Goal: Information Seeking & Learning: Check status

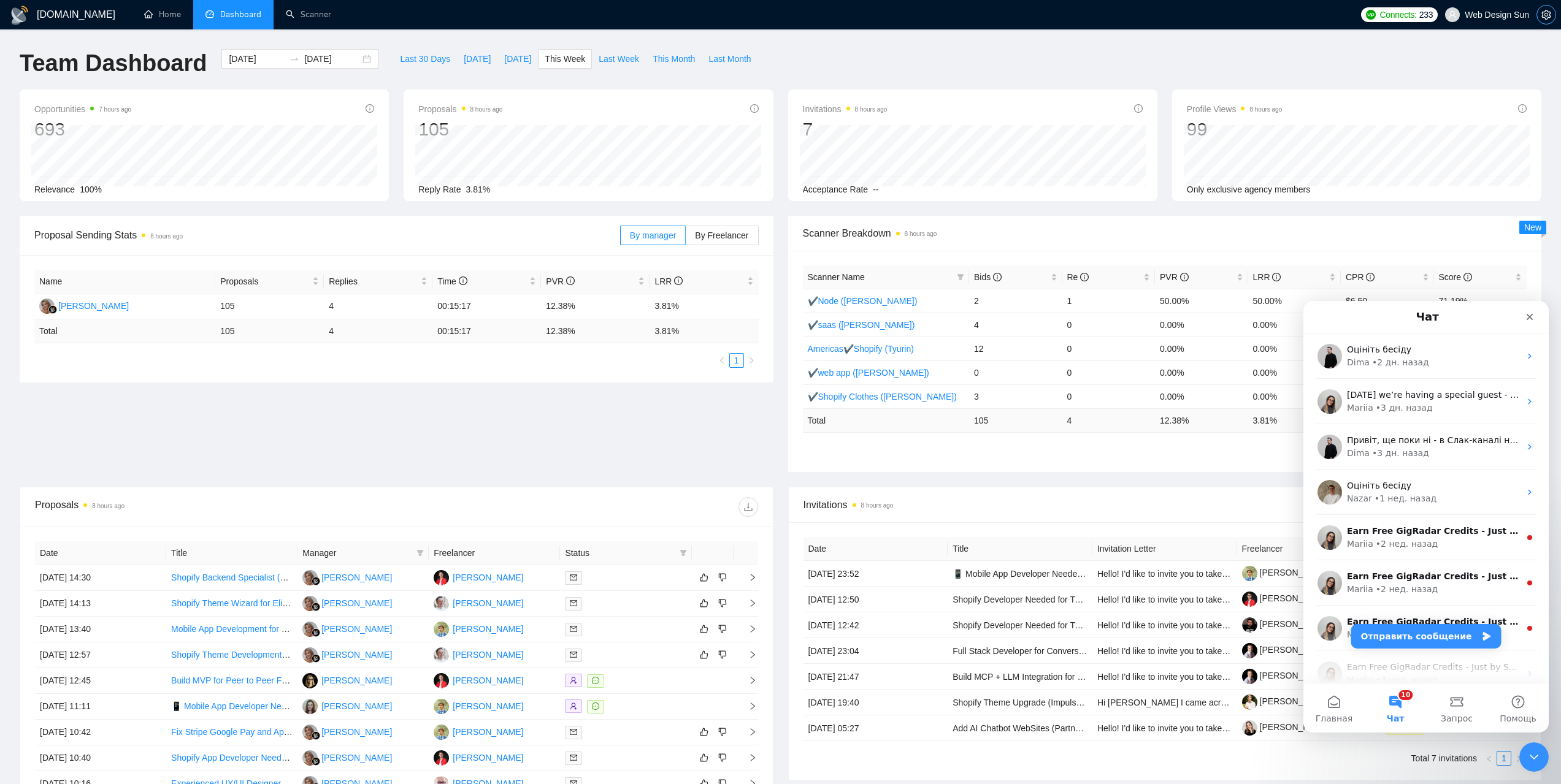
click at [1554, 12] on span "setting" at bounding box center [1547, 15] width 19 height 10
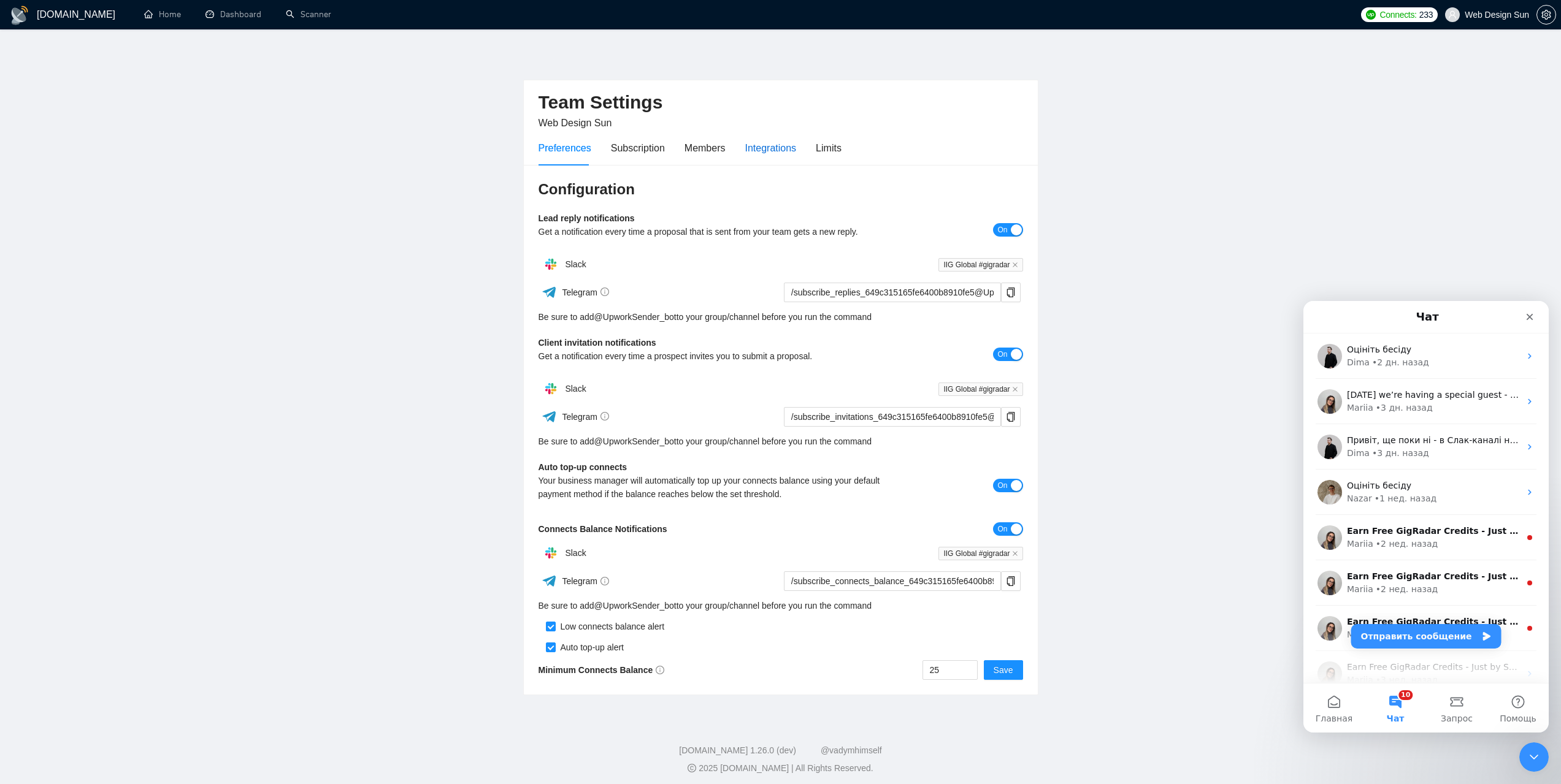
click at [762, 146] on div "Integrations" at bounding box center [771, 148] width 51 height 15
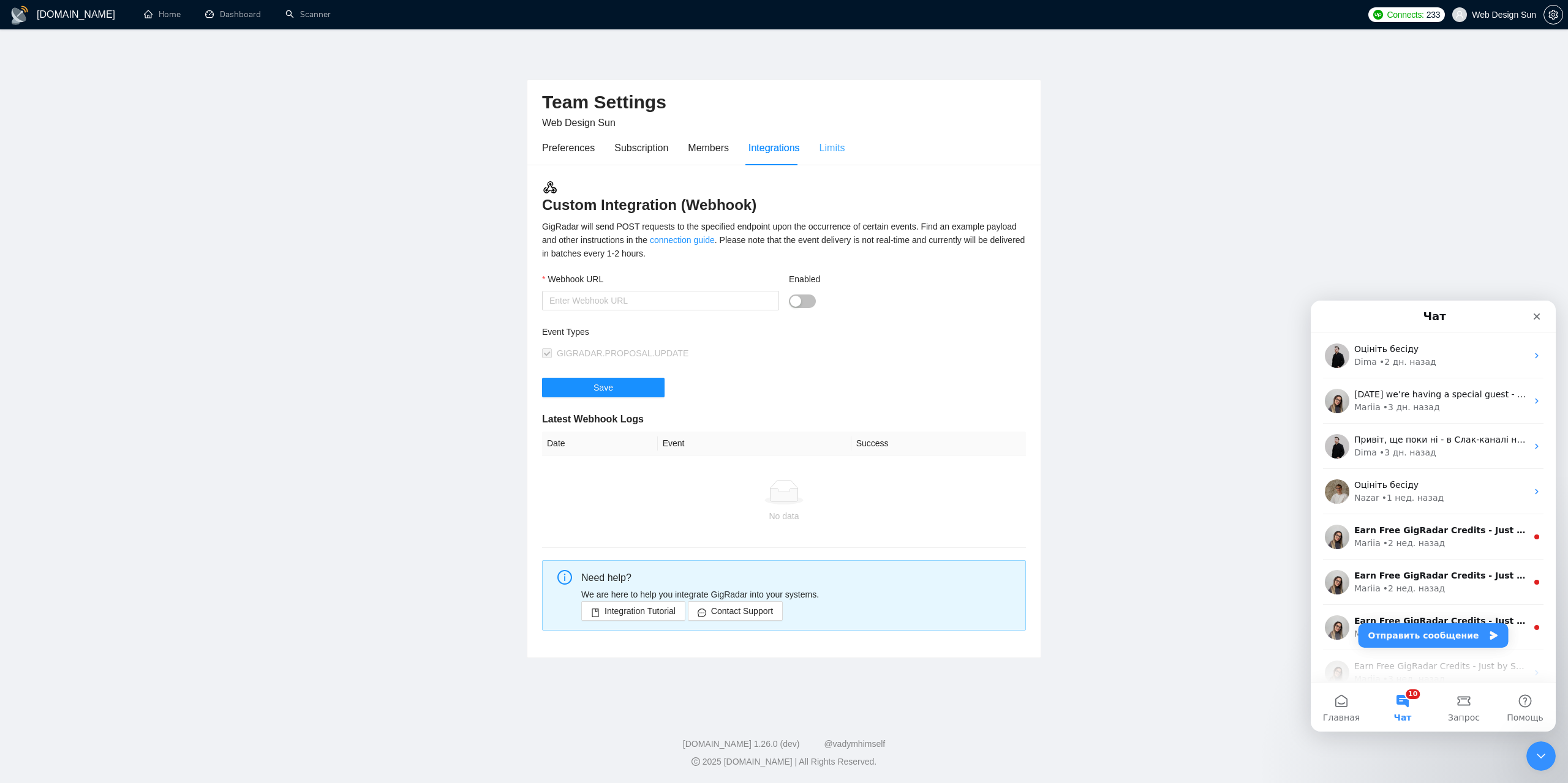
click at [831, 156] on div "Limits" at bounding box center [833, 148] width 26 height 35
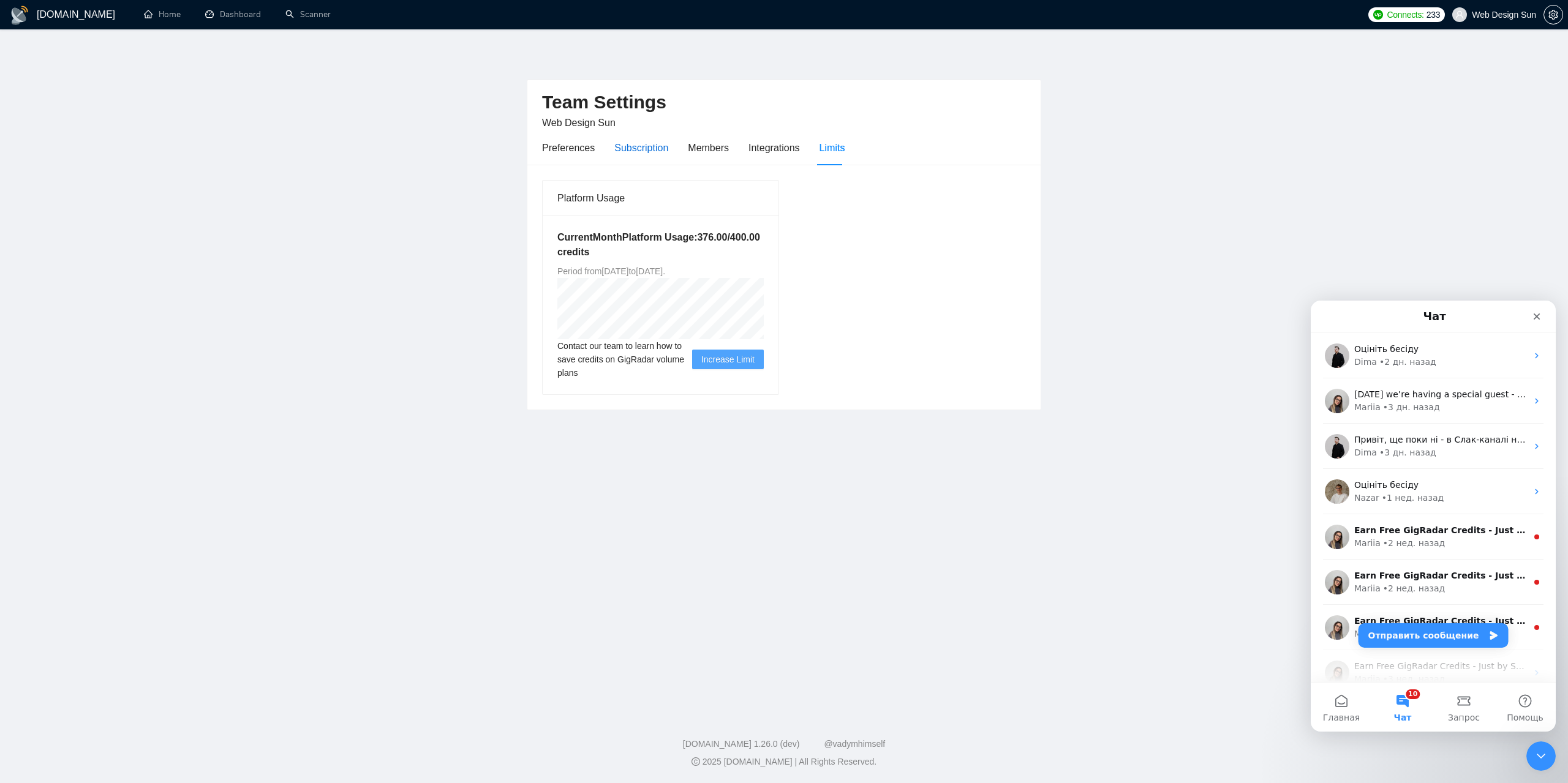
click at [624, 152] on div "Subscription" at bounding box center [641, 148] width 54 height 15
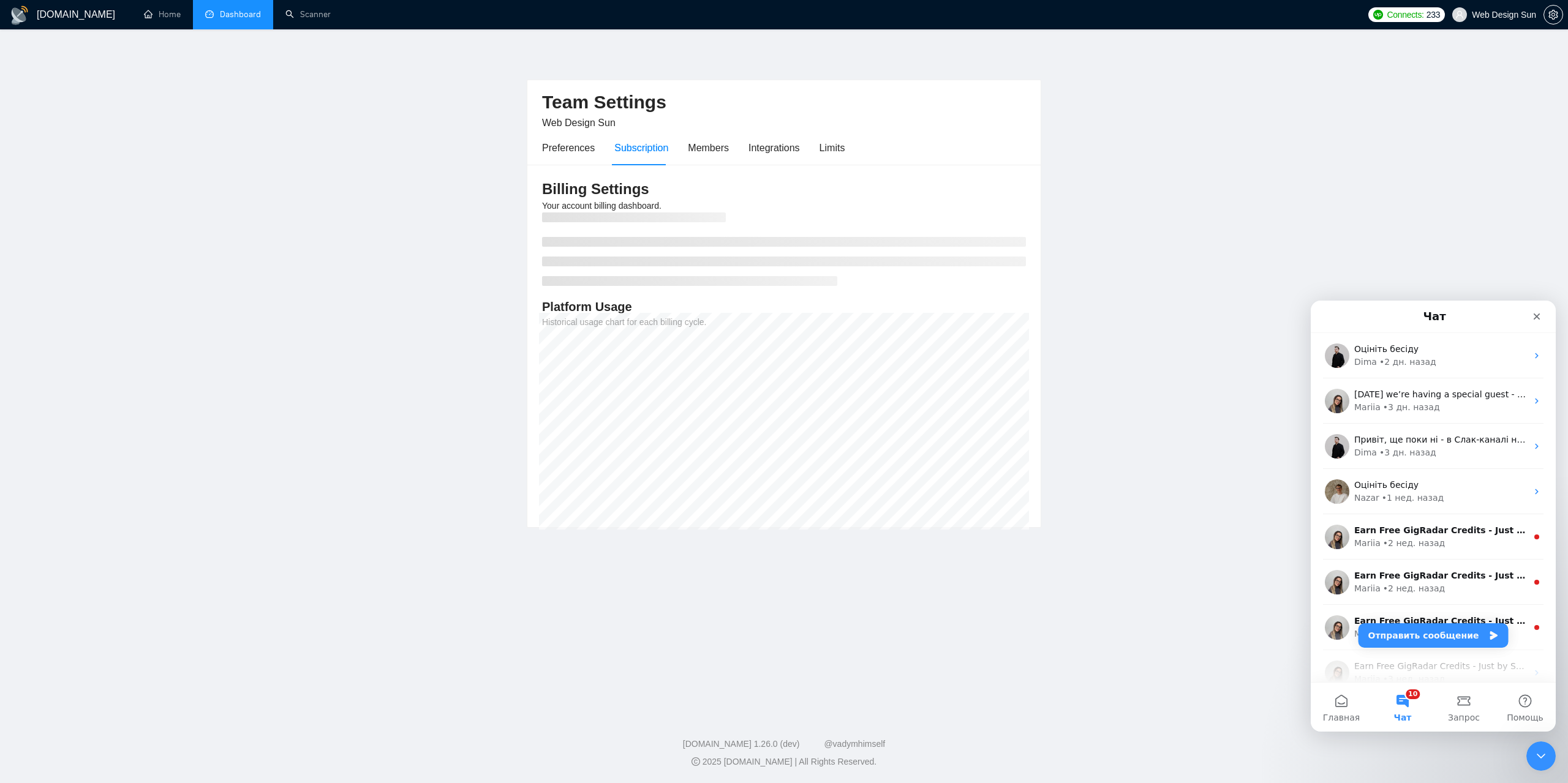
click at [247, 19] on link "Dashboard" at bounding box center [233, 15] width 56 height 11
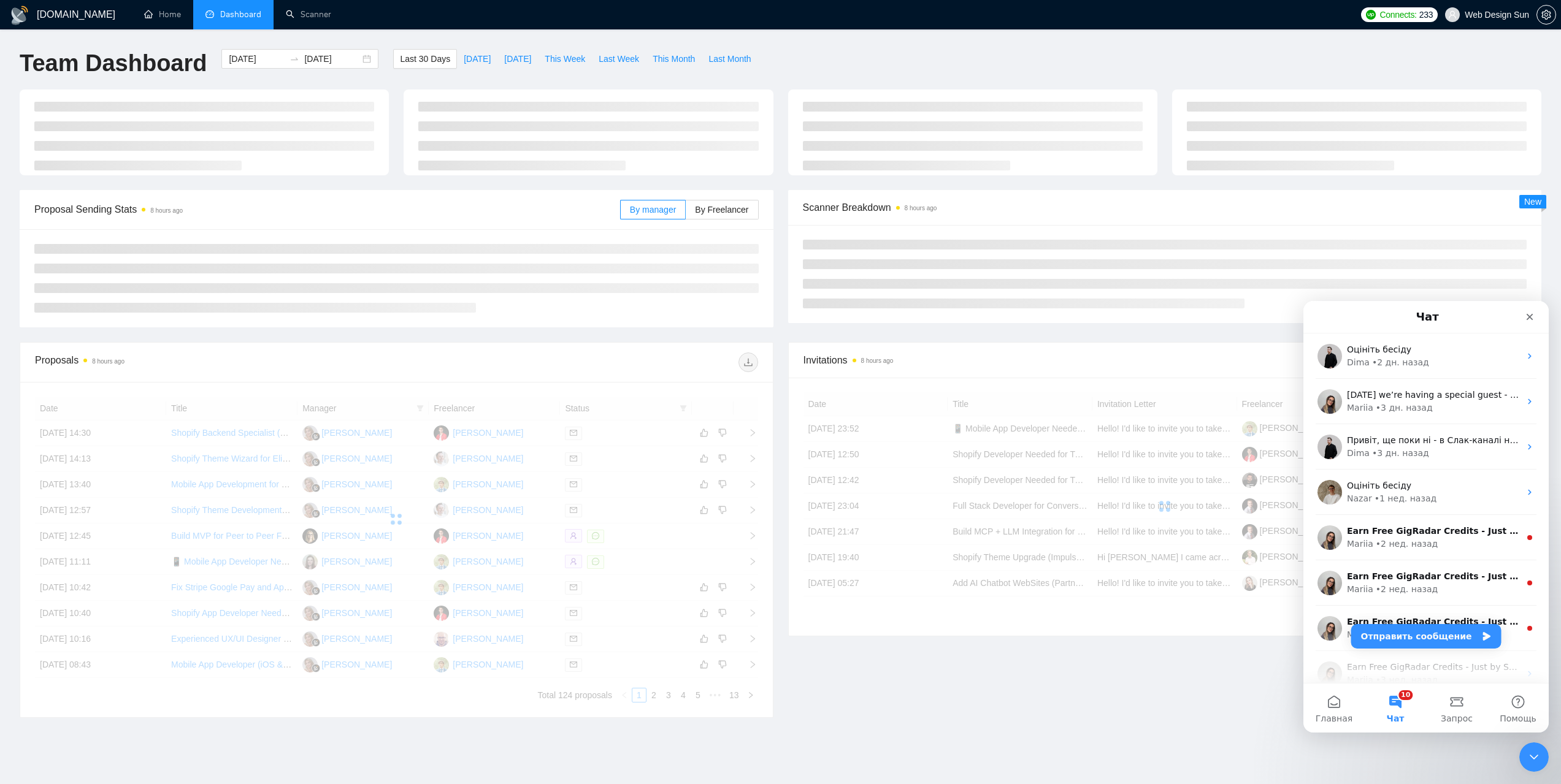
click at [248, 26] on li "Dashboard" at bounding box center [233, 15] width 81 height 29
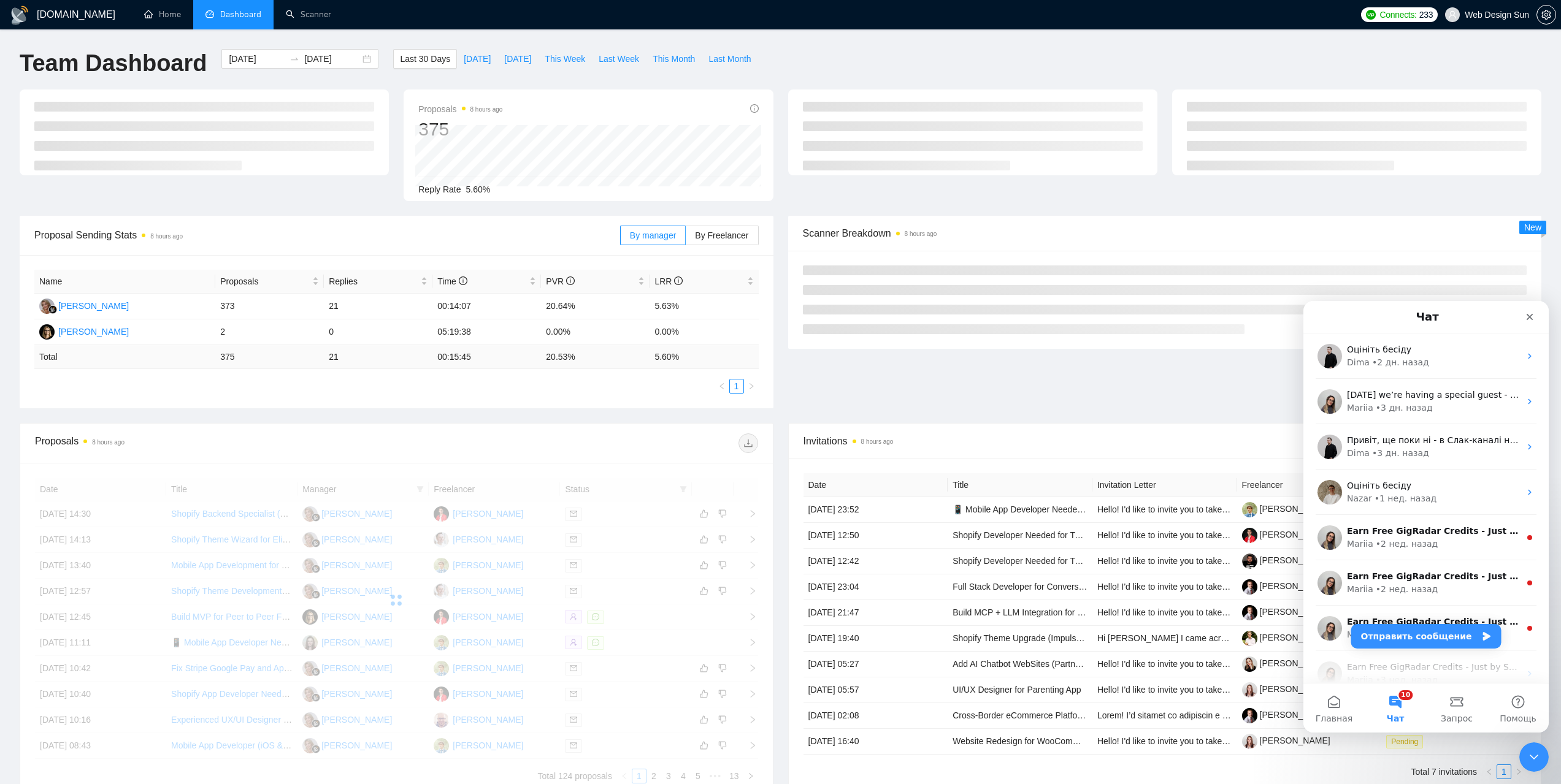
click at [248, 23] on li "Dashboard" at bounding box center [233, 15] width 81 height 29
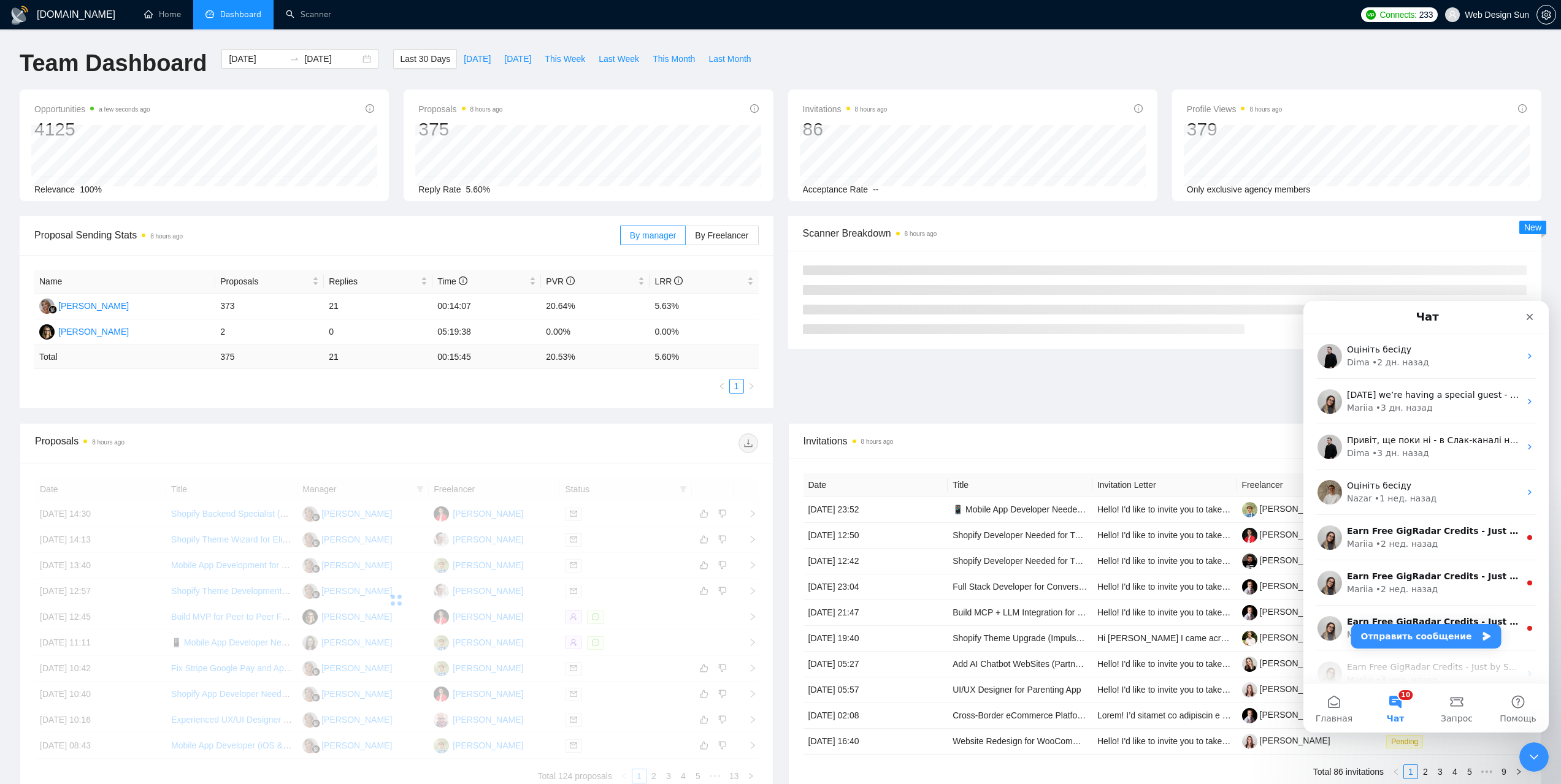
click at [246, 23] on li "Dashboard" at bounding box center [233, 15] width 81 height 29
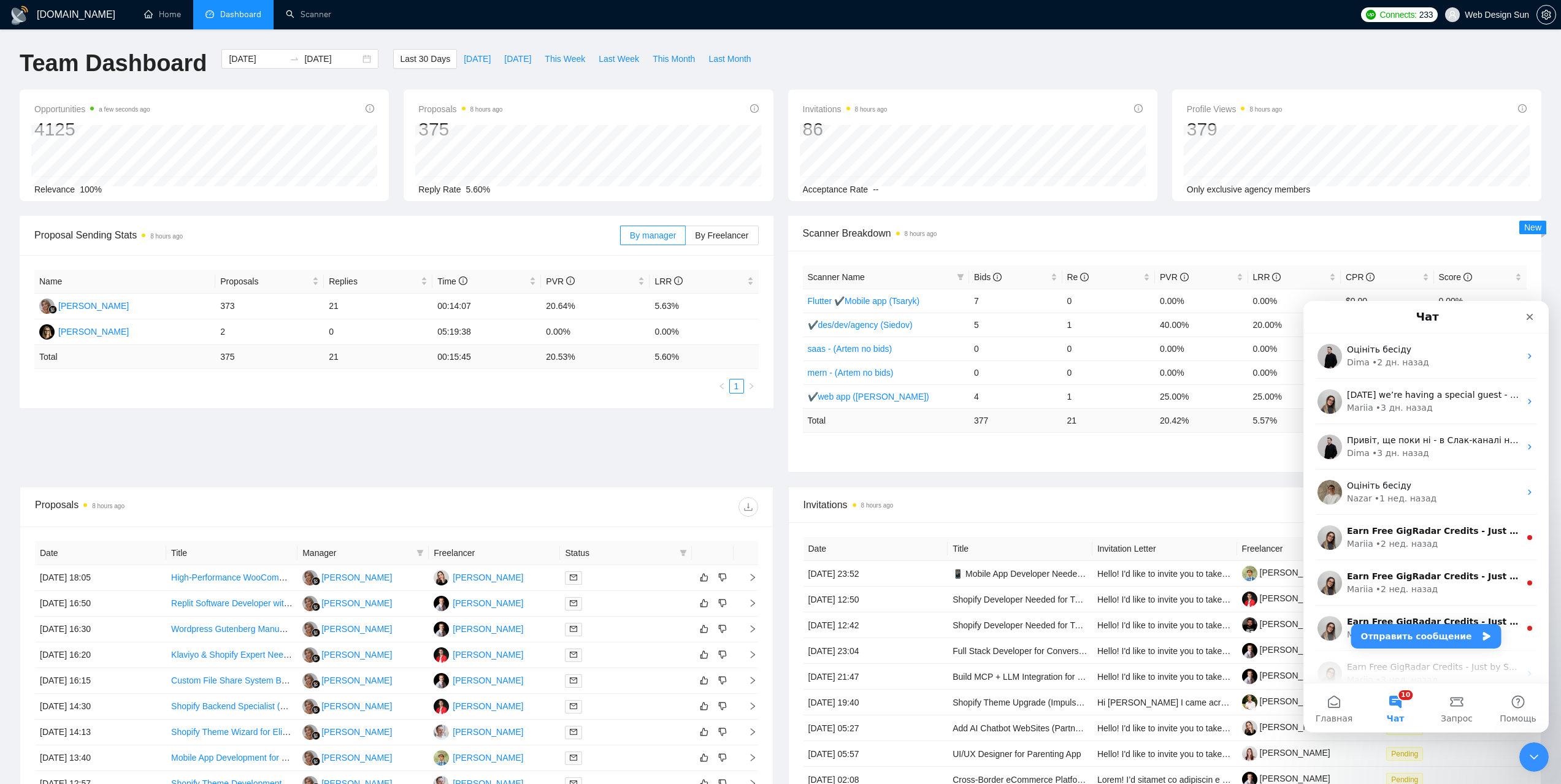
click at [1012, 81] on div "Team Dashboard [DATE] [DATE] Last 30 Days [DATE] [DATE] This Week Last Week Thi…" at bounding box center [781, 69] width 1537 height 41
click at [1015, 80] on div "Team Dashboard [DATE] [DATE] Last 30 Days [DATE] [DATE] This Week Last Week Thi…" at bounding box center [781, 69] width 1537 height 41
click at [1022, 79] on div "Team Dashboard [DATE] [DATE] Last 30 Days [DATE] [DATE] This Week Last Week Thi…" at bounding box center [781, 69] width 1537 height 41
click at [1040, 75] on div "Team Dashboard [DATE] [DATE] Last 30 Days [DATE] [DATE] This Week Last Week Thi…" at bounding box center [781, 69] width 1537 height 41
drag, startPoint x: 1042, startPoint y: 78, endPoint x: 1109, endPoint y: 60, distance: 69.4
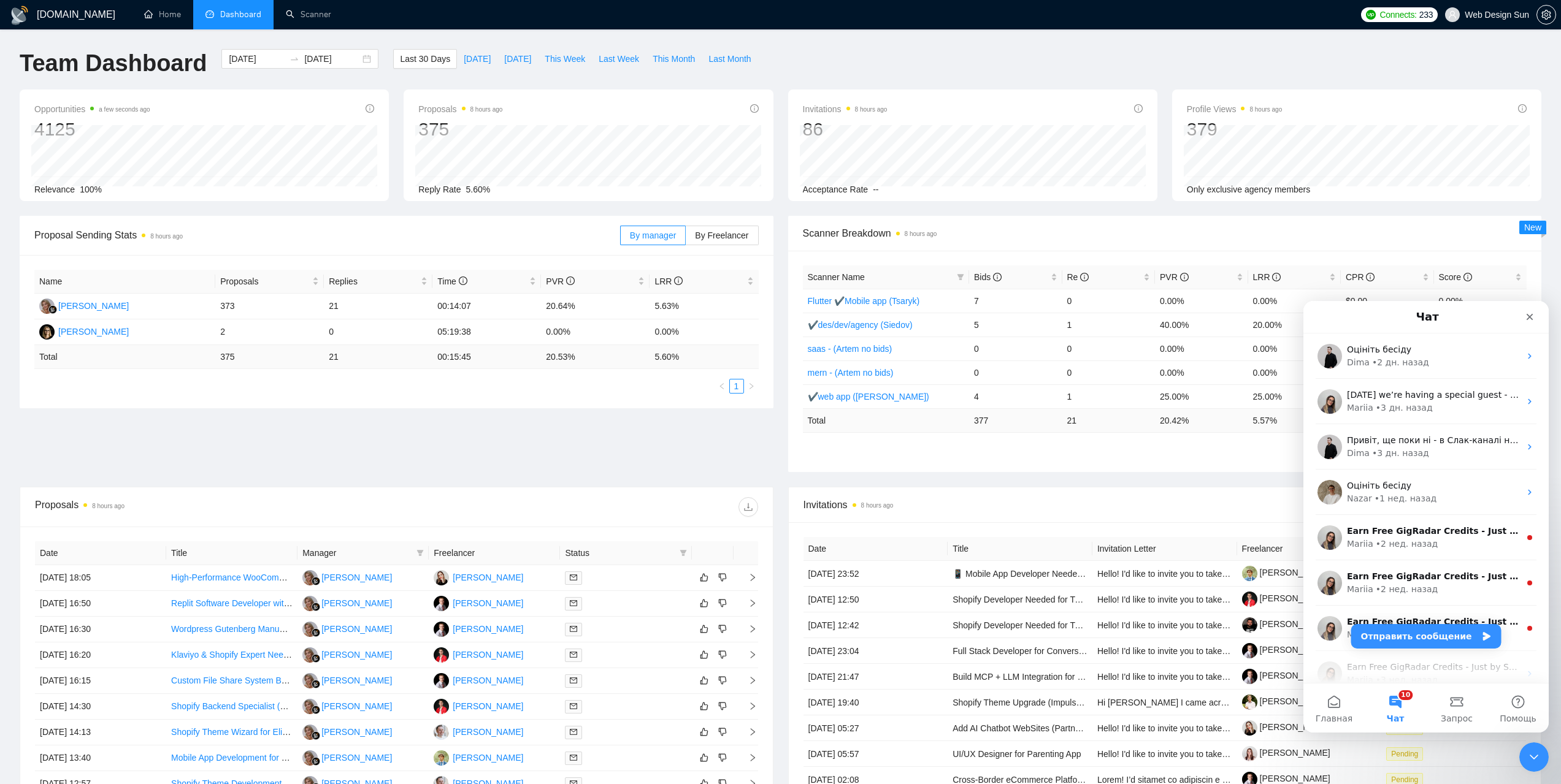
click at [1065, 66] on div "Team Dashboard [DATE] [DATE] Last 30 Days [DATE] [DATE] This Week Last Week Thi…" at bounding box center [781, 69] width 1537 height 41
click at [1206, 69] on div "Team Dashboard [DATE] [DATE] Last 30 Days [DATE] [DATE] This Week Last Week Thi…" at bounding box center [781, 69] width 1537 height 41
click at [1204, 67] on div "Team Dashboard [DATE] [DATE] Last 30 Days [DATE] [DATE] This Week Last Week Thi…" at bounding box center [781, 69] width 1537 height 41
drag, startPoint x: 1199, startPoint y: 67, endPoint x: 1191, endPoint y: 66, distance: 8.1
click at [1196, 67] on div "Team Dashboard [DATE] [DATE] Last 30 Days [DATE] [DATE] This Week Last Week Thi…" at bounding box center [781, 69] width 1537 height 41
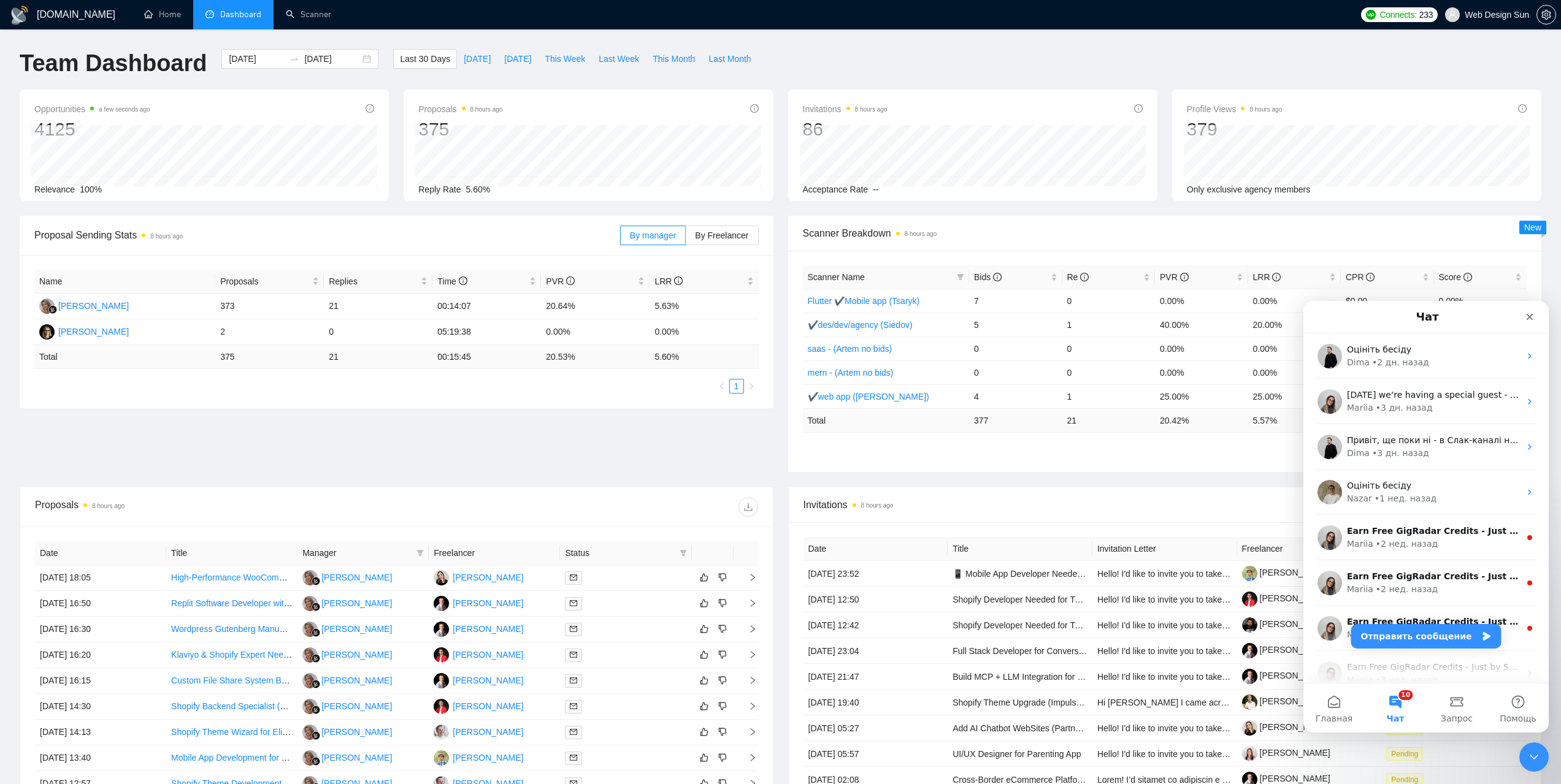
click at [1189, 67] on div "Team Dashboard [DATE] [DATE] Last 30 Days [DATE] [DATE] This Week Last Week Thi…" at bounding box center [781, 69] width 1537 height 41
click at [1187, 67] on div "Team Dashboard [DATE] [DATE] Last 30 Days [DATE] [DATE] This Week Last Week Thi…" at bounding box center [781, 69] width 1537 height 41
click at [1185, 67] on div "Team Dashboard [DATE] [DATE] Last 30 Days [DATE] [DATE] This Week Last Week Thi…" at bounding box center [781, 69] width 1537 height 41
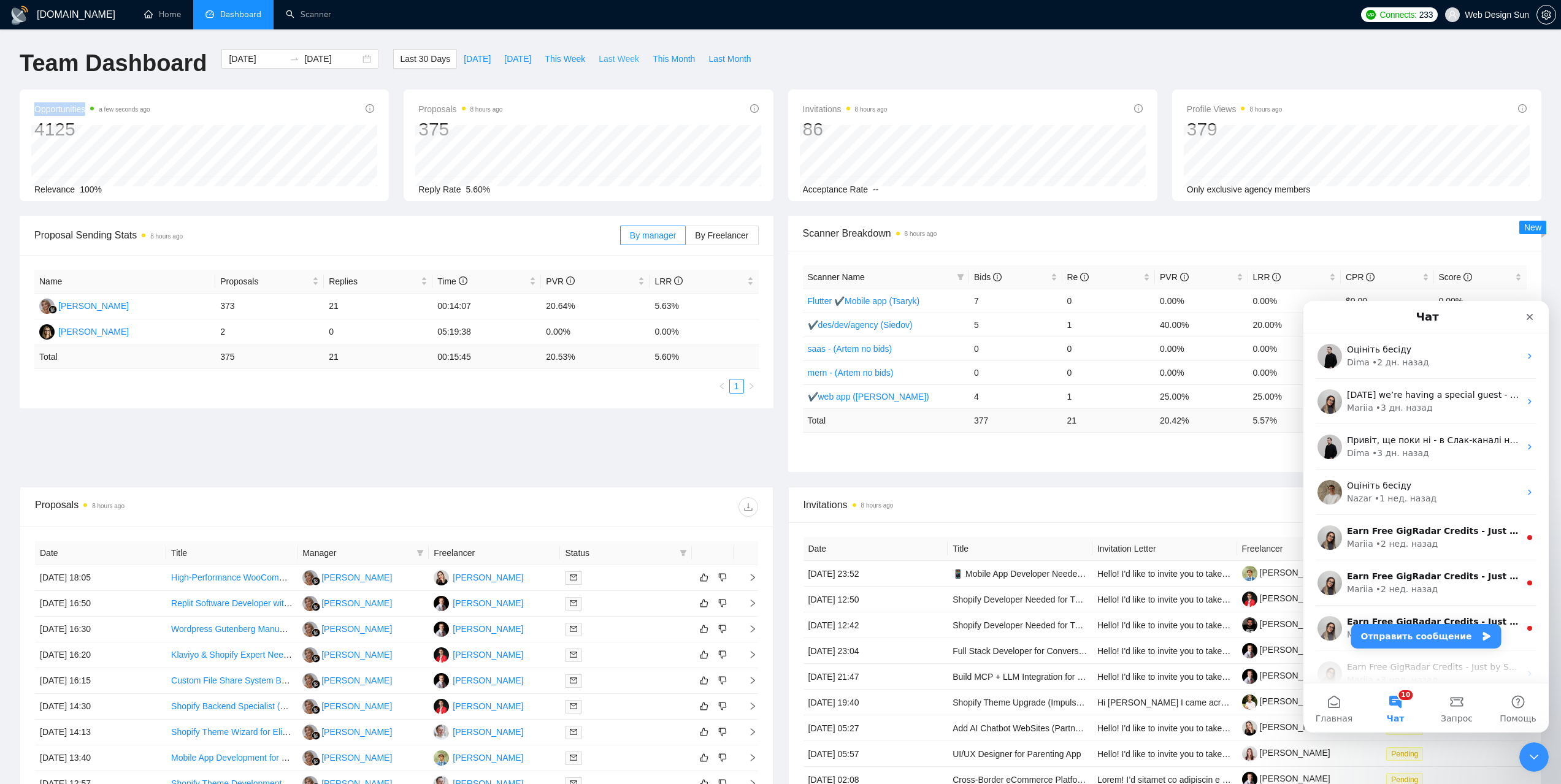
click at [603, 63] on span "Last Week" at bounding box center [619, 59] width 41 height 13
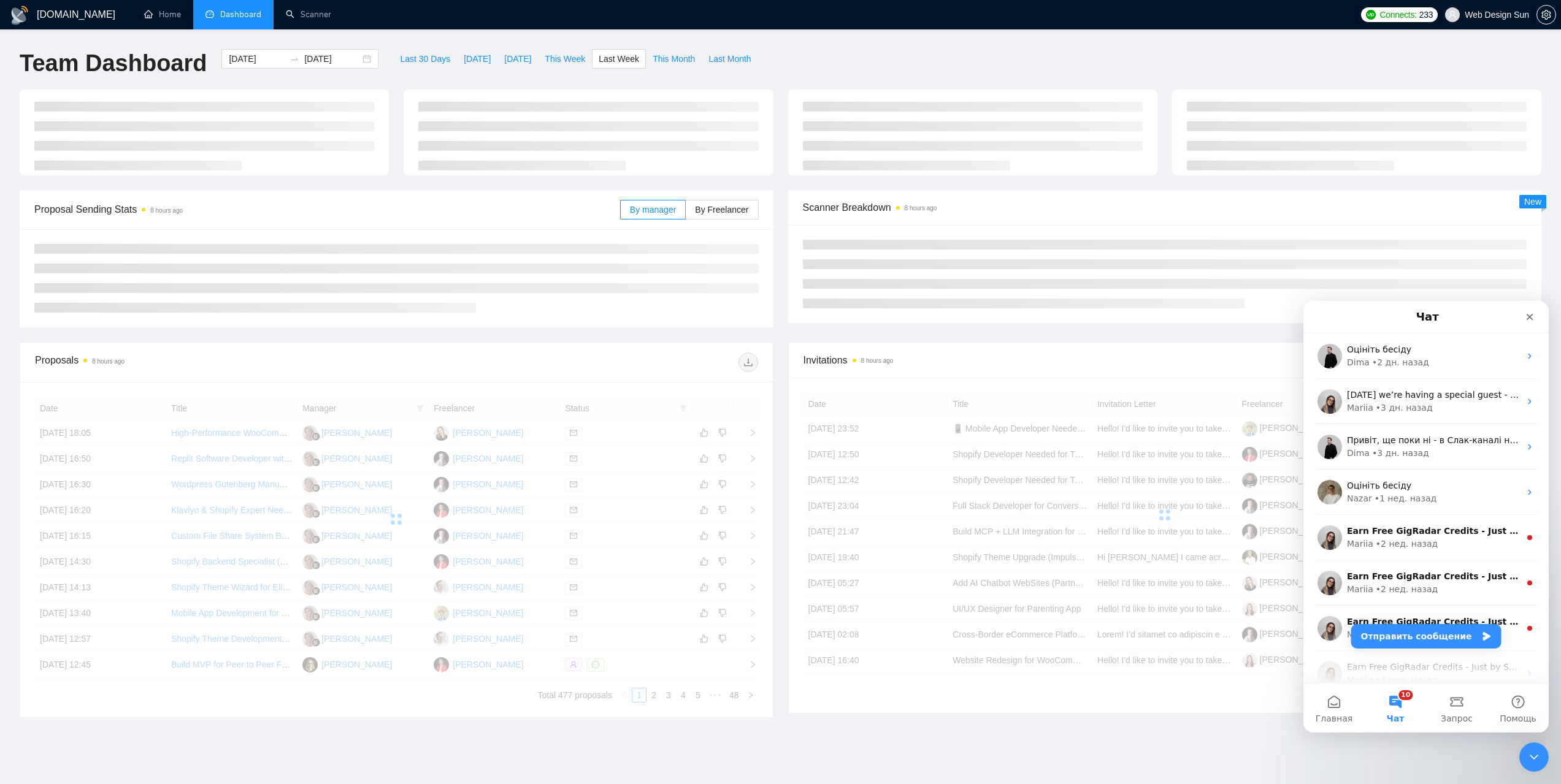
type input "[DATE]"
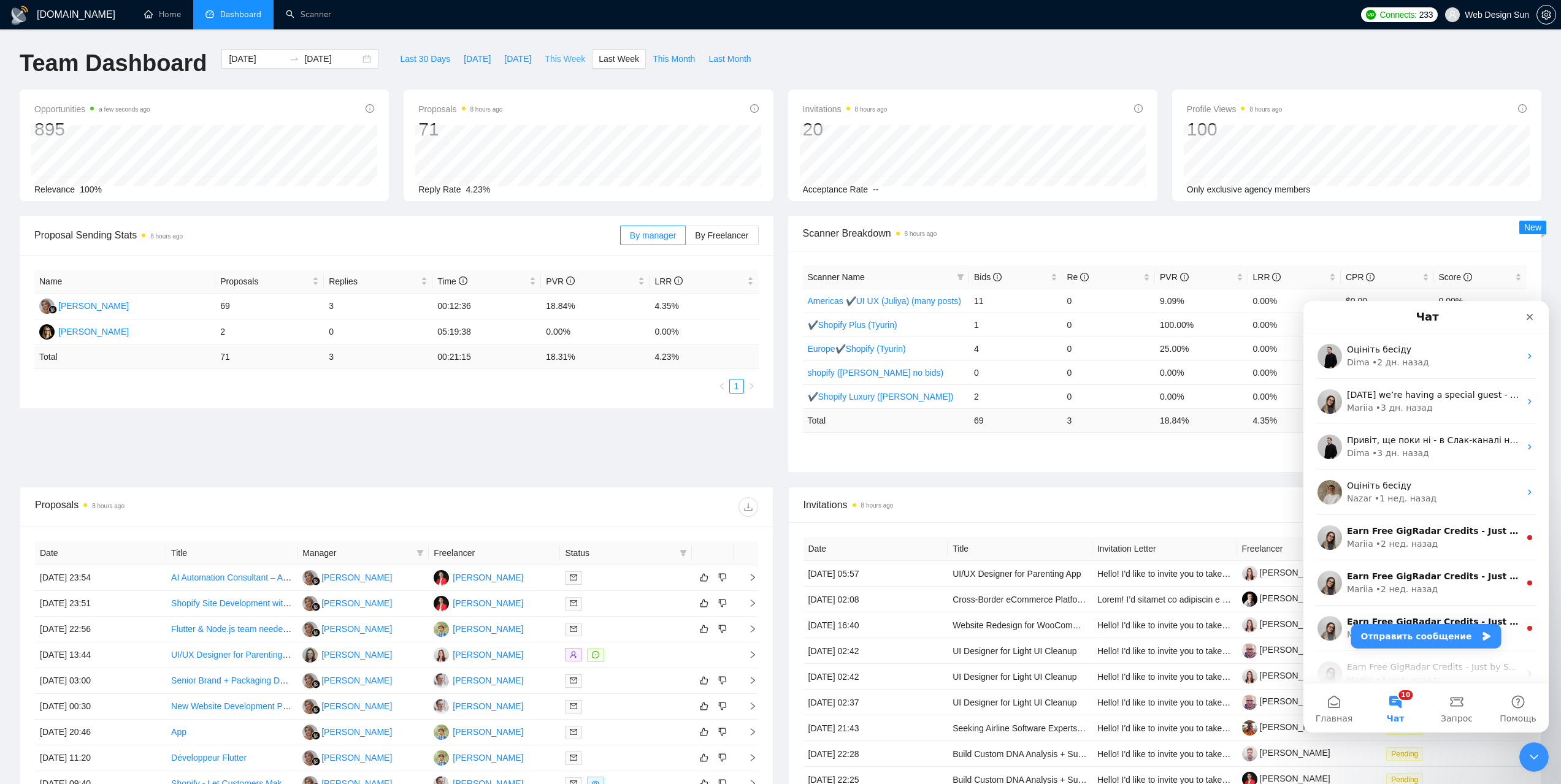
click at [556, 54] on span "This Week" at bounding box center [565, 59] width 41 height 13
type input "[DATE]"
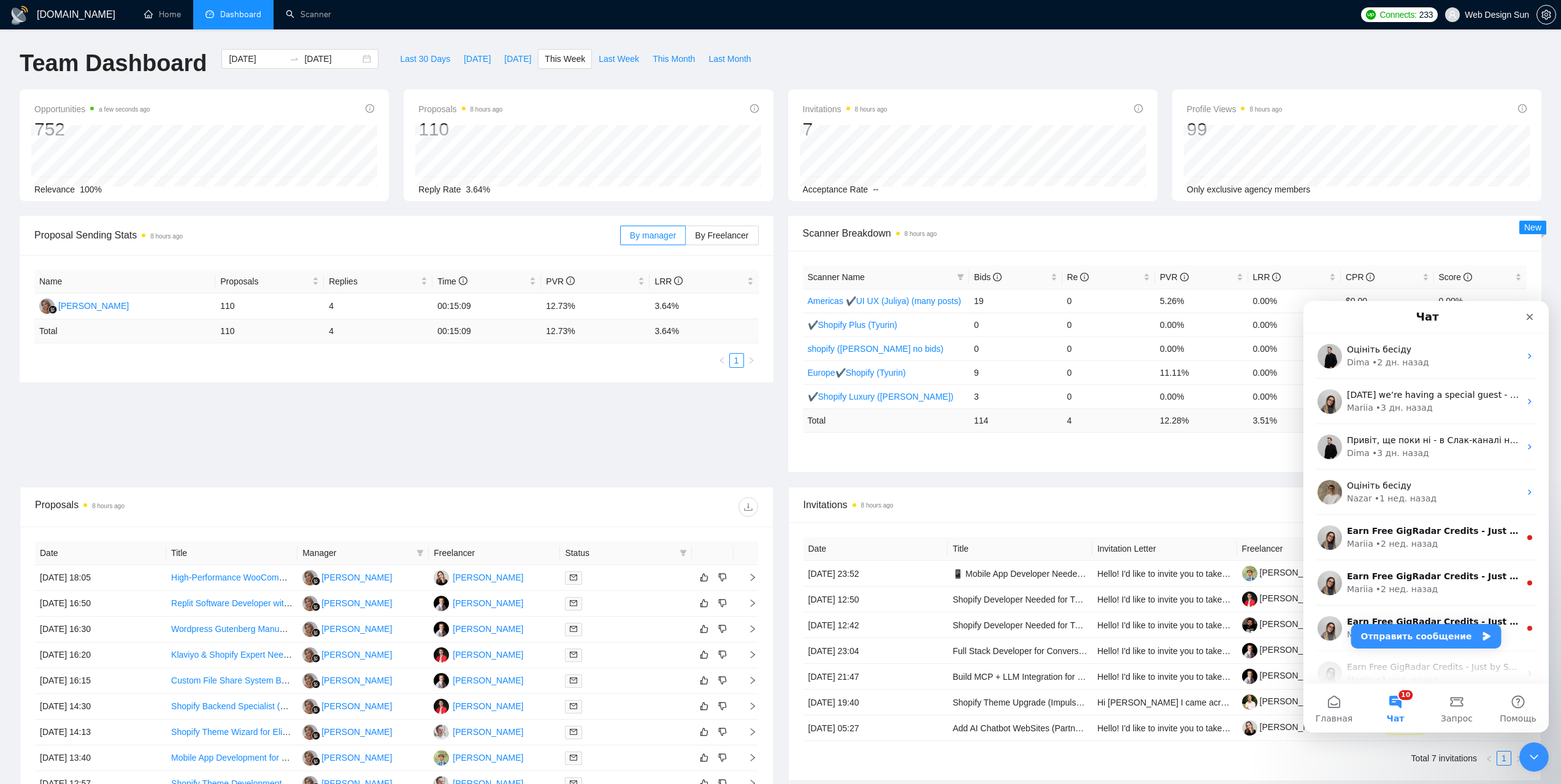
scroll to position [184, 0]
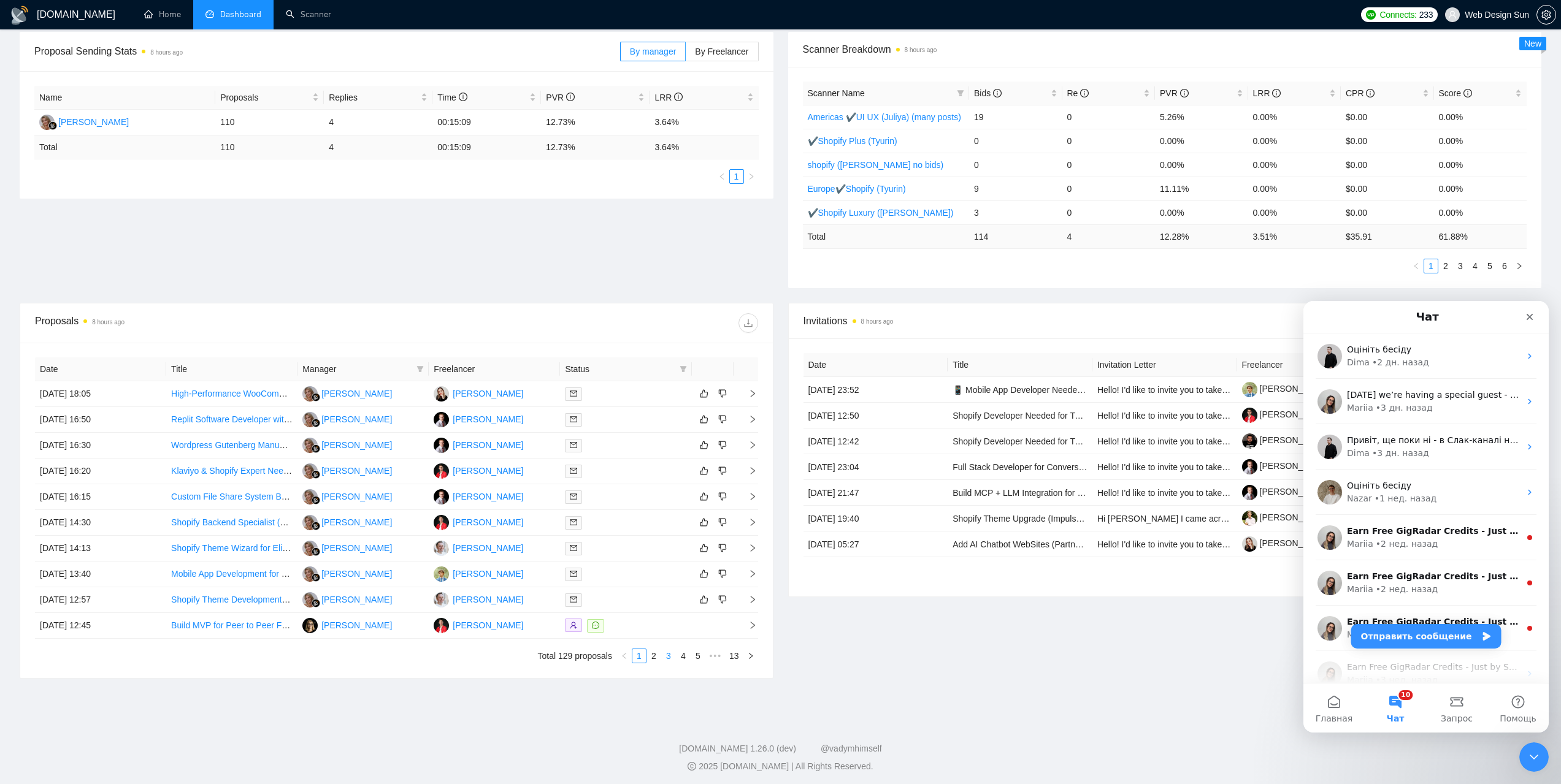
click at [667, 661] on link "3" at bounding box center [669, 656] width 13 height 13
click at [651, 654] on link "2" at bounding box center [654, 656] width 13 height 13
